Goal: Information Seeking & Learning: Learn about a topic

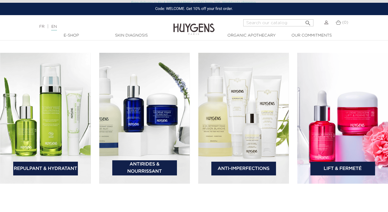
scroll to position [802, 0]
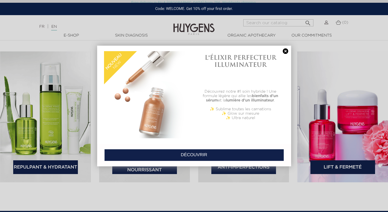
click at [283, 52] on link at bounding box center [286, 51] width 8 height 6
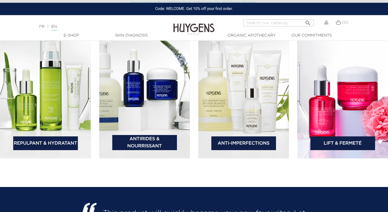
scroll to position [826, 0]
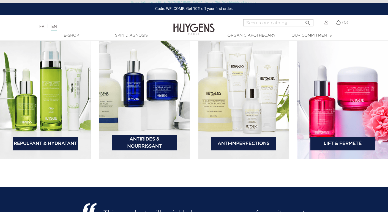
click at [55, 120] on img at bounding box center [45, 93] width 91 height 131
click at [38, 145] on link "Repulpant & Hydratant" at bounding box center [45, 144] width 65 height 14
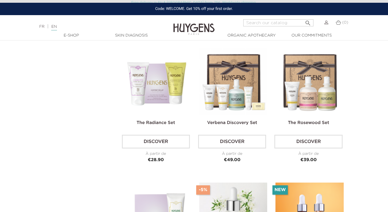
scroll to position [1207, 0]
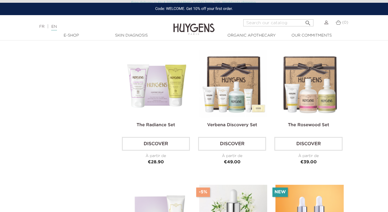
click at [236, 123] on link "Verbena Discovery Set" at bounding box center [232, 125] width 50 height 4
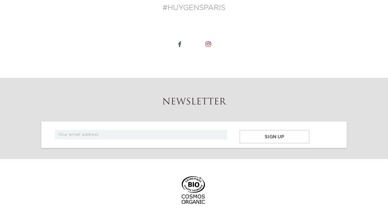
scroll to position [1207, 0]
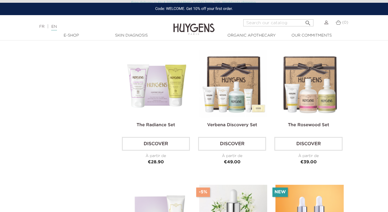
click at [317, 123] on link "The Rosewood Set" at bounding box center [308, 125] width 41 height 4
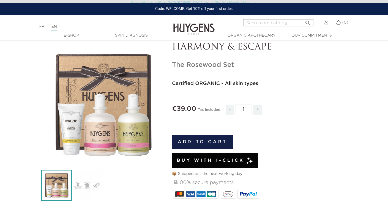
scroll to position [6, 0]
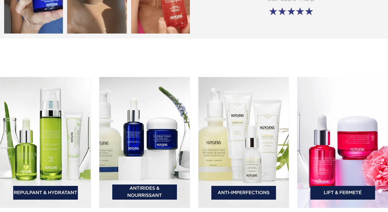
scroll to position [826, 0]
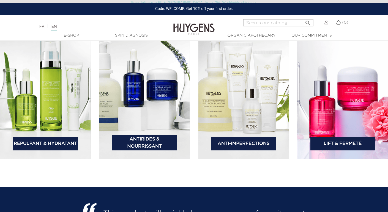
click at [263, 110] on img at bounding box center [243, 93] width 91 height 131
click at [256, 143] on link "Anti-Imperfections" at bounding box center [243, 144] width 65 height 14
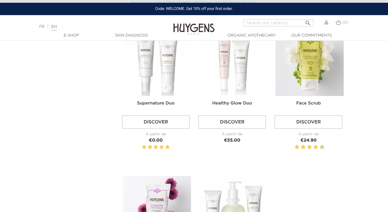
scroll to position [501, 0]
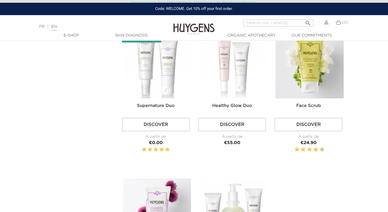
click at [0, 0] on img at bounding box center [0, 0] width 0 height 0
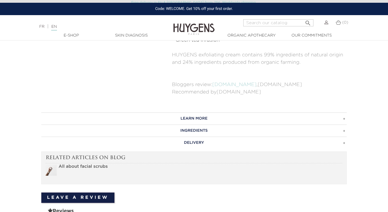
scroll to position [288, 0]
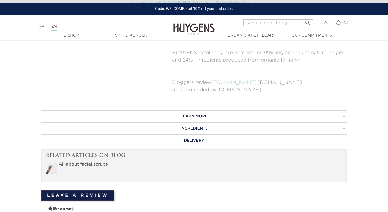
click at [344, 118] on h3 "Learn More" at bounding box center [194, 116] width 306 height 12
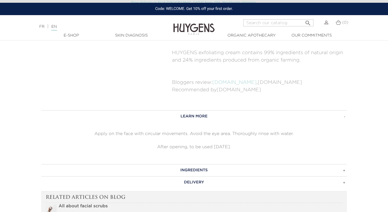
click at [344, 172] on h3 "Ingredients" at bounding box center [194, 170] width 306 height 12
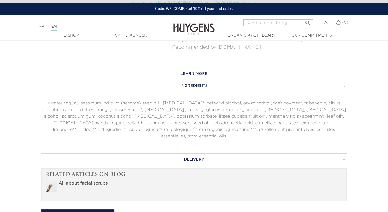
scroll to position [331, 0]
click at [344, 156] on h3 "Delivery" at bounding box center [194, 159] width 306 height 12
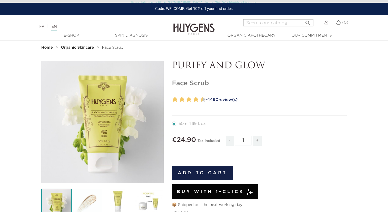
scroll to position [0, 0]
